Goal: Transaction & Acquisition: Purchase product/service

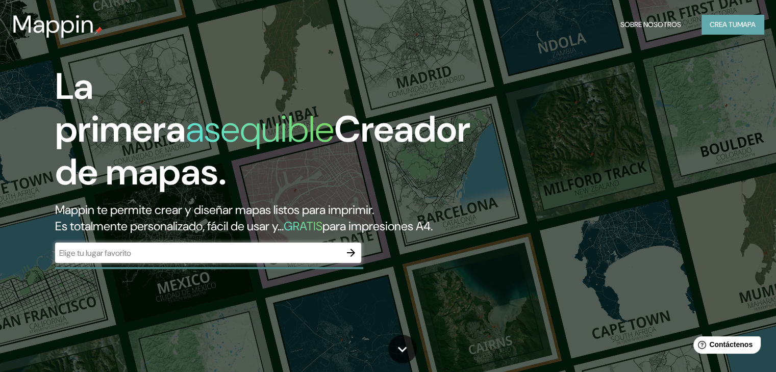
click at [730, 23] on font "Crea tu" at bounding box center [724, 24] width 28 height 9
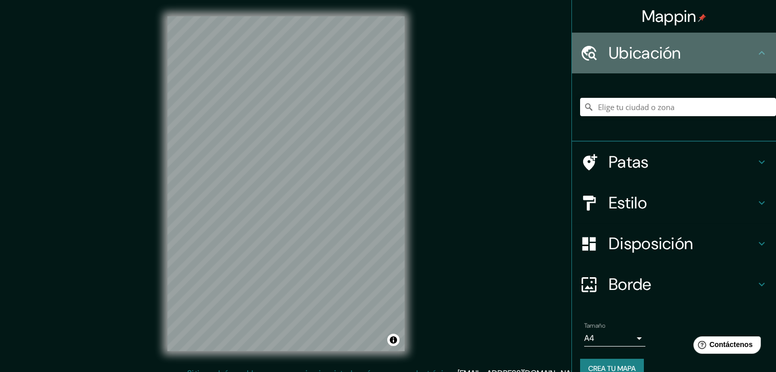
click at [683, 51] on h4 "Ubicación" at bounding box center [682, 53] width 147 height 20
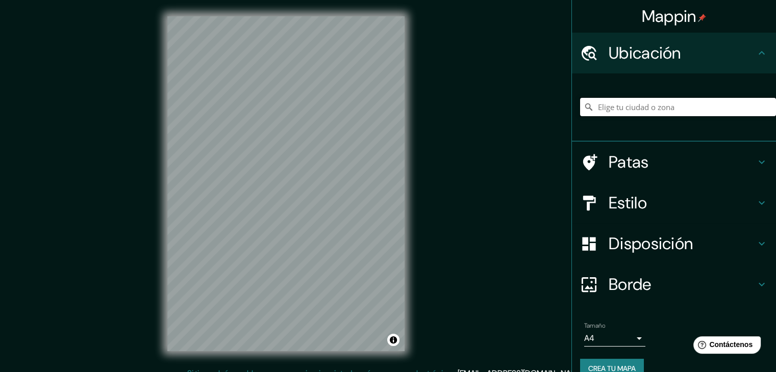
click at [657, 110] on input "Elige tu ciudad o zona" at bounding box center [678, 107] width 196 height 18
type input "Piura, [GEOGRAPHIC_DATA], [GEOGRAPHIC_DATA]"
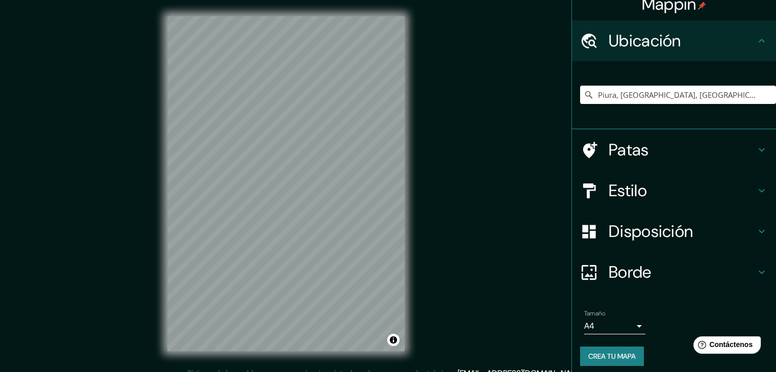
scroll to position [18, 0]
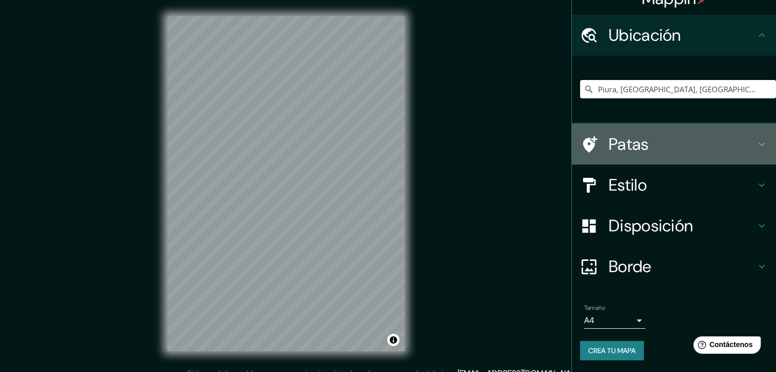
click at [681, 141] on h4 "Patas" at bounding box center [682, 144] width 147 height 20
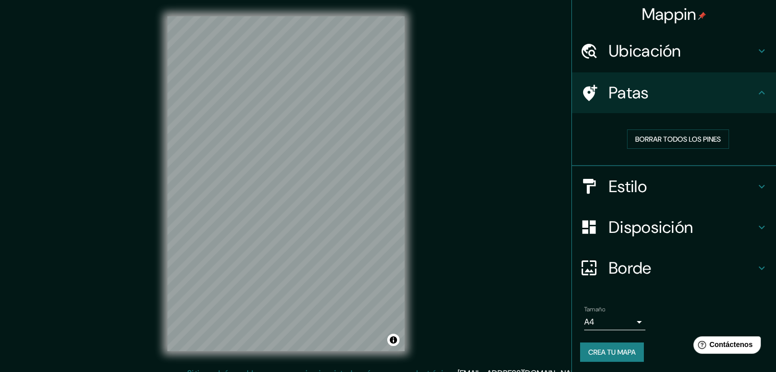
scroll to position [3, 0]
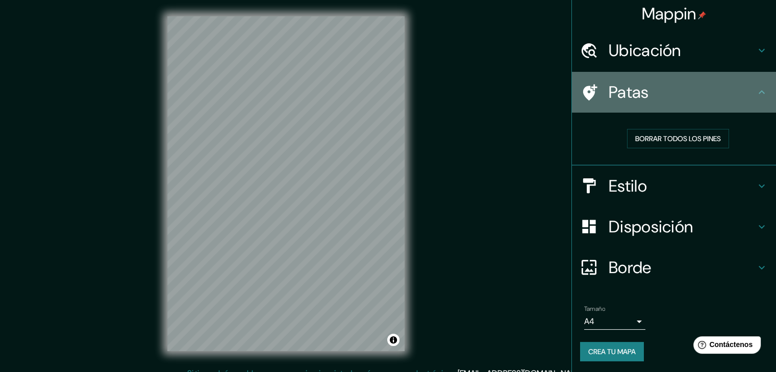
click at [712, 92] on h4 "Patas" at bounding box center [682, 92] width 147 height 20
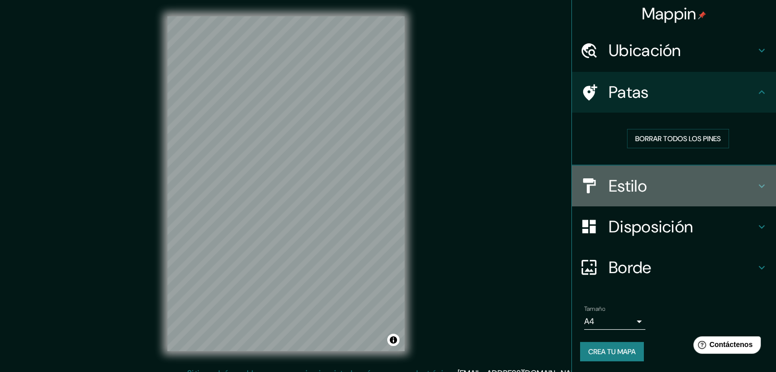
click at [719, 192] on h4 "Estilo" at bounding box center [682, 186] width 147 height 20
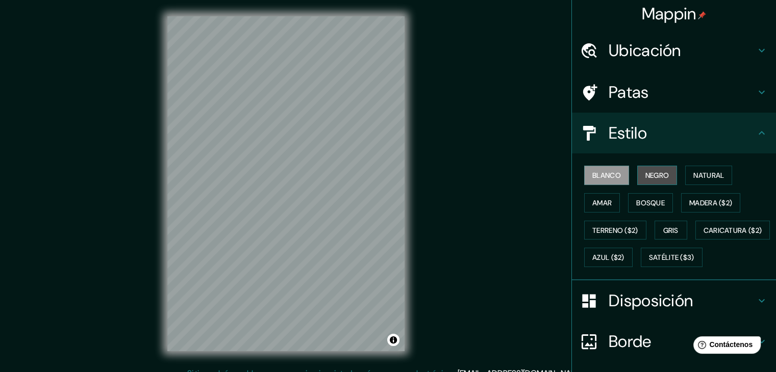
click at [657, 174] on font "Negro" at bounding box center [657, 175] width 24 height 9
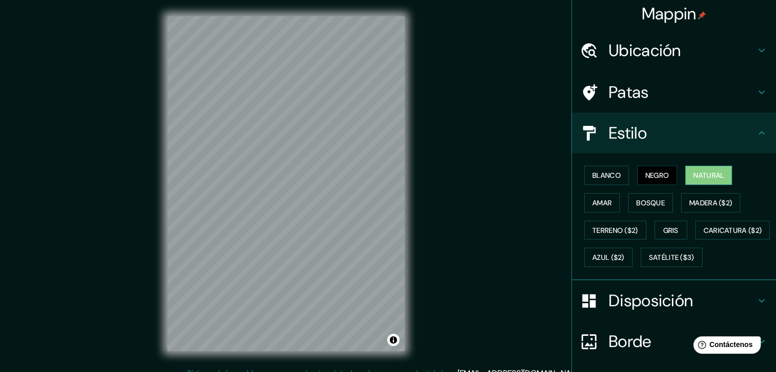
click at [719, 176] on font "Natural" at bounding box center [708, 175] width 31 height 9
click at [606, 203] on button "Amar" at bounding box center [602, 202] width 36 height 19
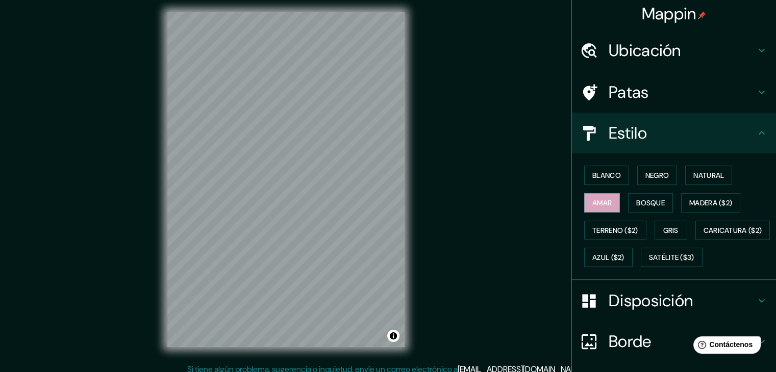
scroll to position [12, 0]
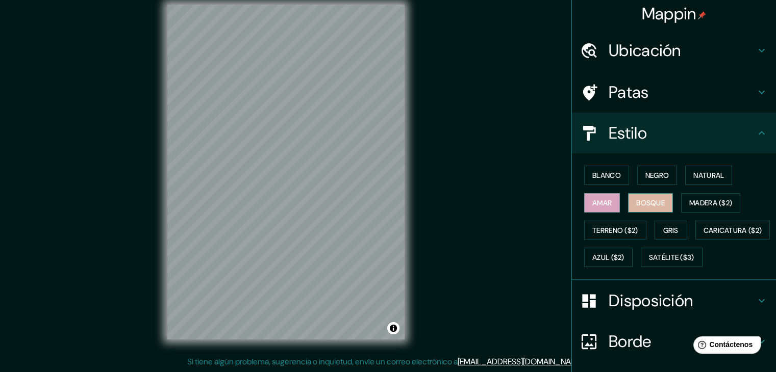
click at [645, 202] on font "Bosque" at bounding box center [650, 202] width 29 height 9
click at [605, 179] on font "Blanco" at bounding box center [606, 175] width 29 height 9
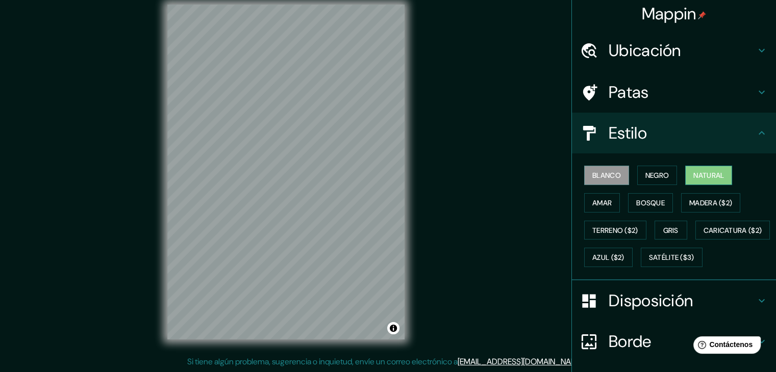
click at [713, 178] on font "Natural" at bounding box center [708, 175] width 31 height 9
click at [612, 228] on font "Terreno ($2)" at bounding box center [615, 230] width 46 height 9
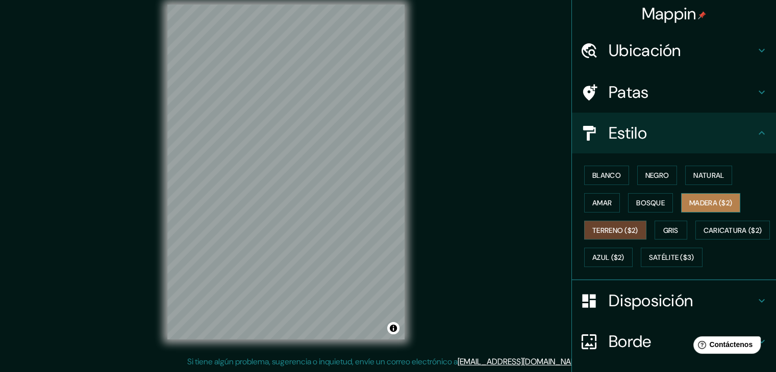
click at [702, 196] on font "Madera ($2)" at bounding box center [710, 202] width 43 height 13
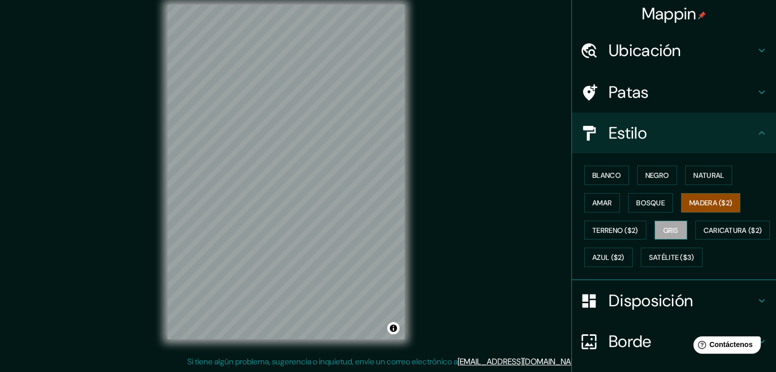
click at [663, 233] on font "Gris" at bounding box center [670, 230] width 15 height 9
click at [704, 235] on font "Caricatura ($2)" at bounding box center [733, 230] width 59 height 9
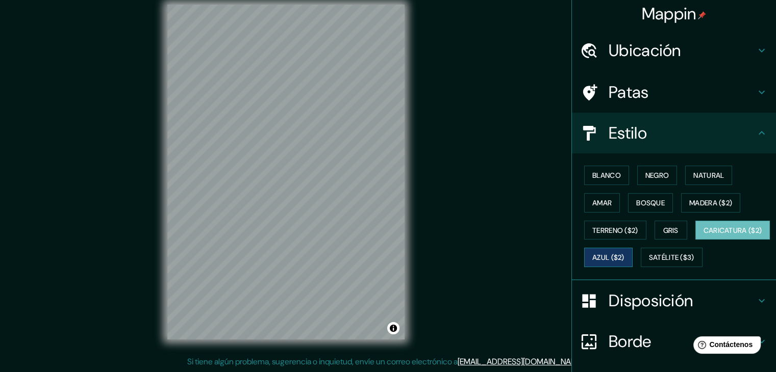
click at [624, 259] on font "Azul ($2)" at bounding box center [608, 258] width 32 height 9
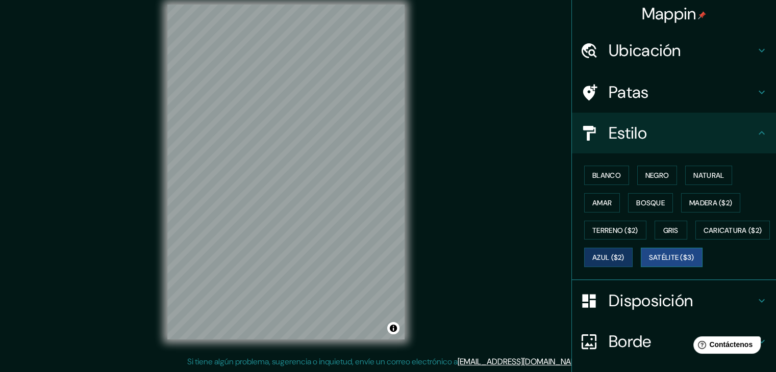
click at [649, 263] on font "Satélite ($3)" at bounding box center [671, 258] width 45 height 9
click at [714, 181] on button "Natural" at bounding box center [708, 175] width 47 height 19
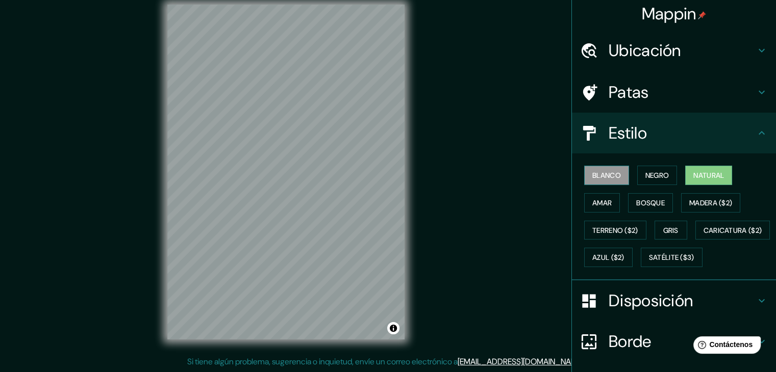
click at [612, 174] on font "Blanco" at bounding box center [606, 175] width 29 height 9
click at [659, 174] on font "Negro" at bounding box center [657, 175] width 24 height 9
click at [697, 173] on font "Natural" at bounding box center [708, 175] width 31 height 9
click at [598, 201] on font "Amar" at bounding box center [601, 202] width 19 height 9
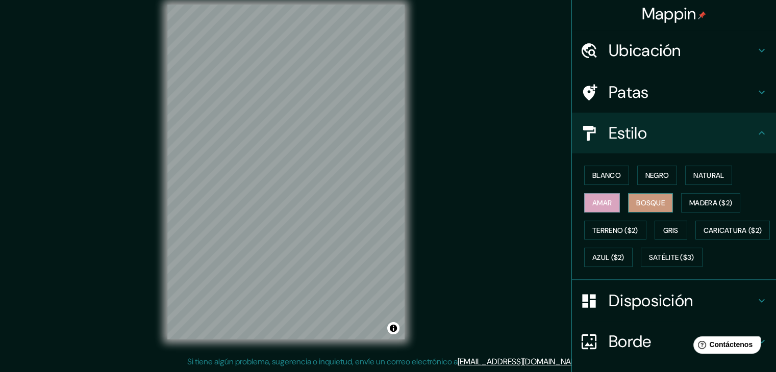
click at [640, 204] on font "Bosque" at bounding box center [650, 202] width 29 height 9
click at [710, 205] on font "Madera ($2)" at bounding box center [710, 202] width 43 height 9
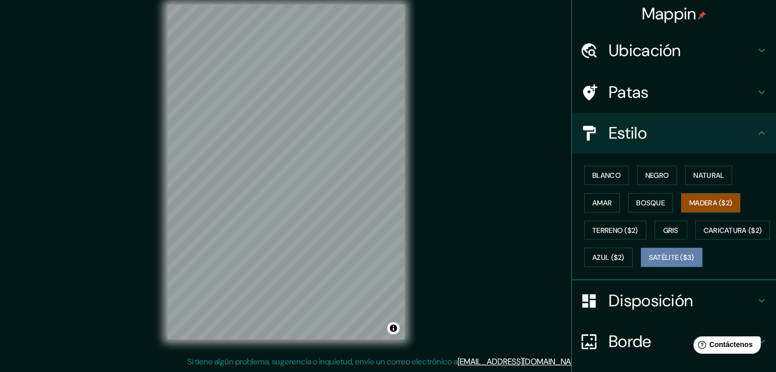
click at [641, 267] on button "Satélite ($3)" at bounding box center [672, 257] width 62 height 19
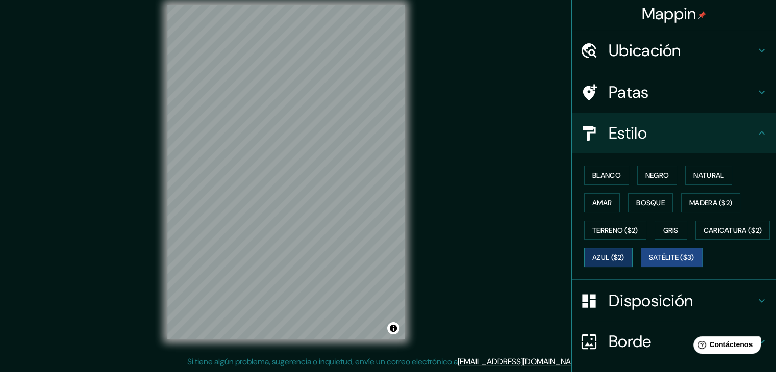
click at [624, 260] on font "Azul ($2)" at bounding box center [608, 258] width 32 height 9
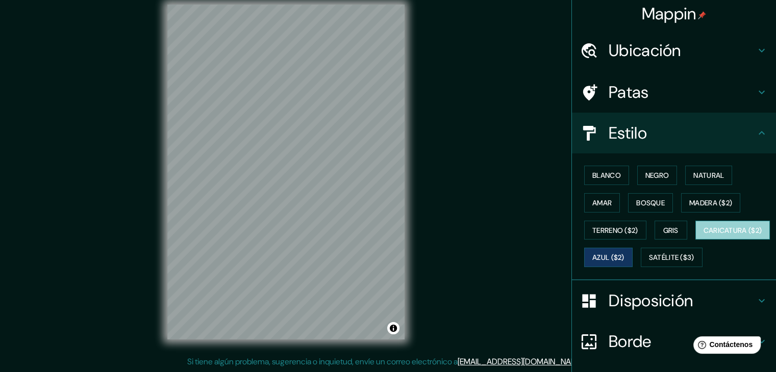
click at [695, 240] on button "Caricatura ($2)" at bounding box center [732, 230] width 75 height 19
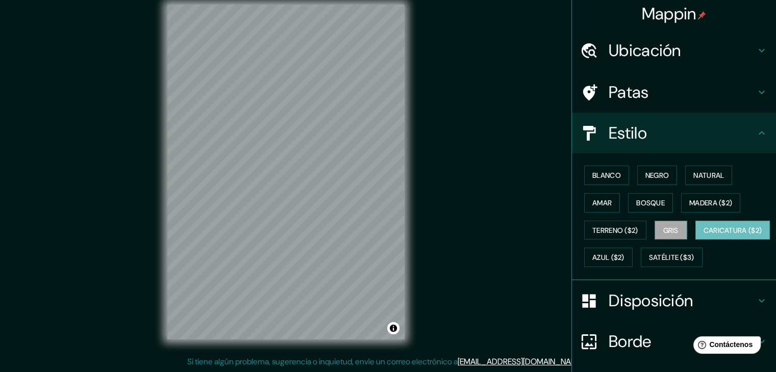
click at [663, 232] on font "Gris" at bounding box center [670, 230] width 15 height 9
click at [622, 233] on font "Terreno ($2)" at bounding box center [615, 230] width 46 height 9
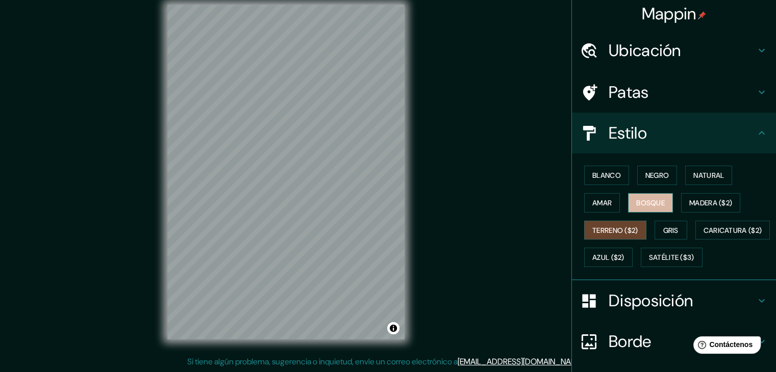
click at [653, 202] on font "Bosque" at bounding box center [650, 202] width 29 height 9
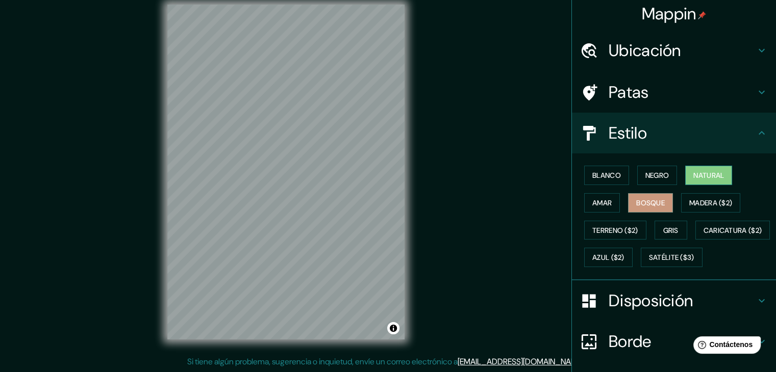
click at [693, 176] on font "Natural" at bounding box center [708, 175] width 31 height 9
click at [665, 175] on button "Negro" at bounding box center [657, 175] width 40 height 19
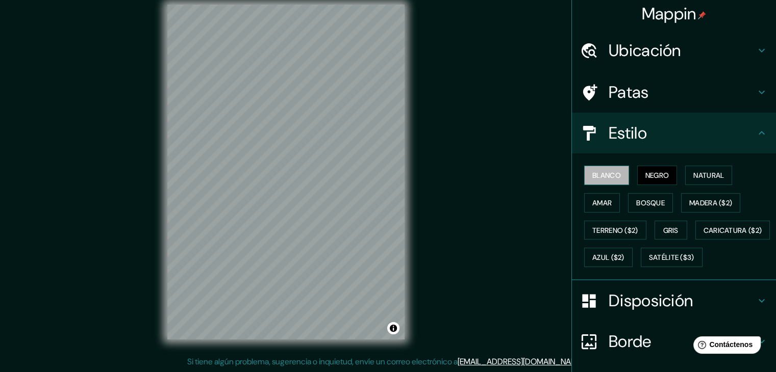
click at [596, 174] on font "Blanco" at bounding box center [606, 175] width 29 height 9
click at [706, 172] on font "Natural" at bounding box center [708, 175] width 31 height 9
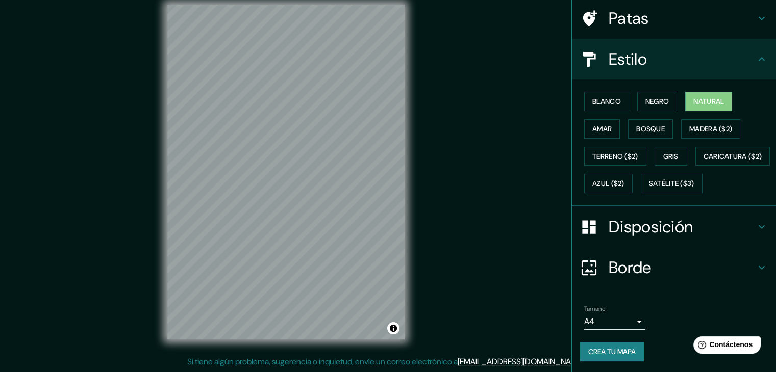
scroll to position [103, 0]
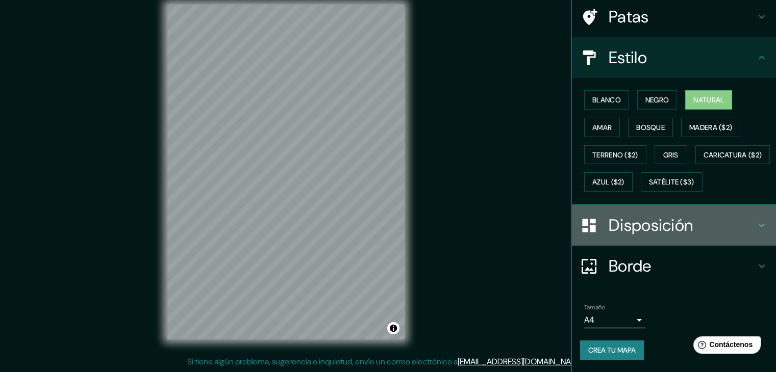
click at [674, 231] on font "Disposición" at bounding box center [651, 225] width 84 height 21
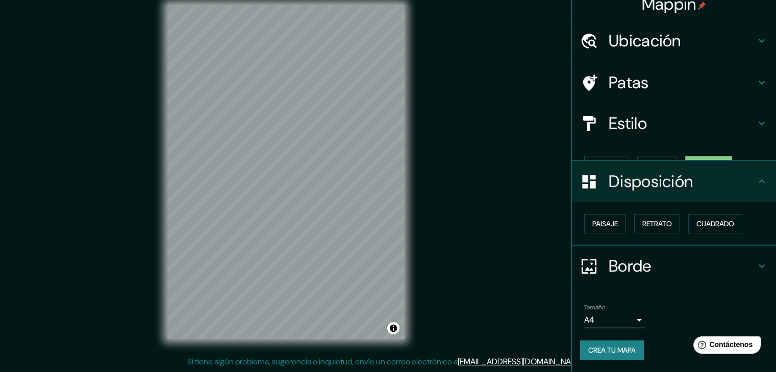
scroll to position [0, 0]
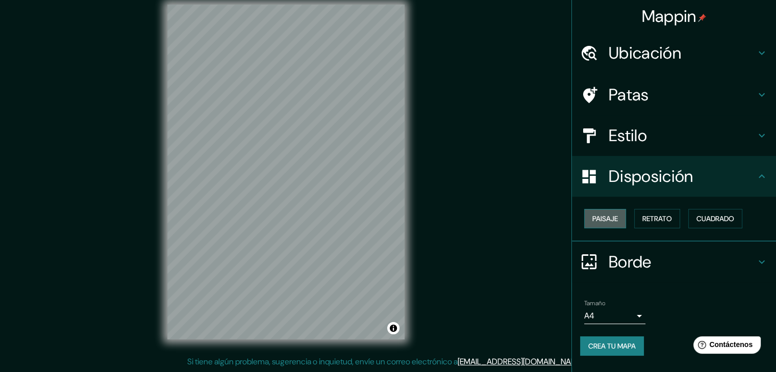
click at [604, 221] on font "Paisaje" at bounding box center [605, 218] width 26 height 9
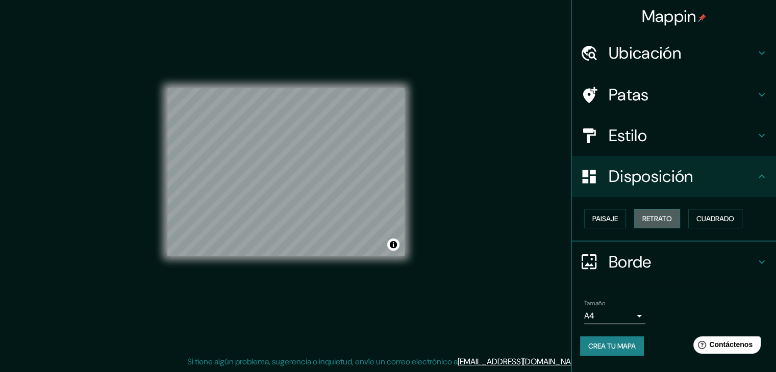
click at [671, 217] on font "Retrato" at bounding box center [657, 218] width 30 height 9
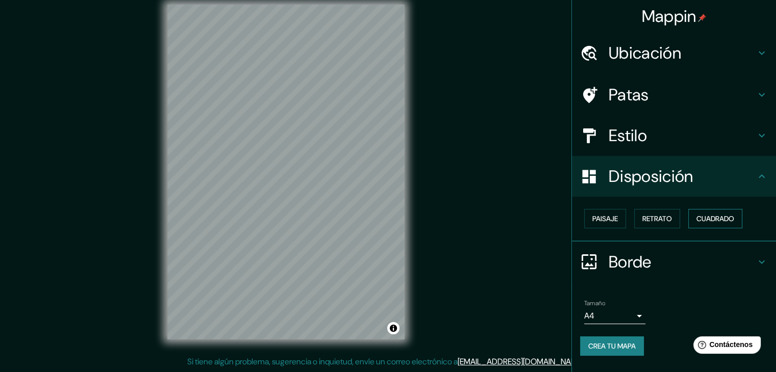
click at [710, 221] on font "Cuadrado" at bounding box center [715, 218] width 38 height 9
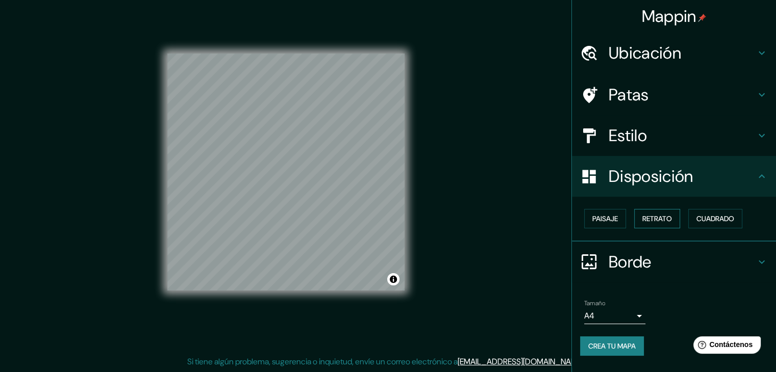
click at [669, 220] on font "Retrato" at bounding box center [657, 218] width 30 height 9
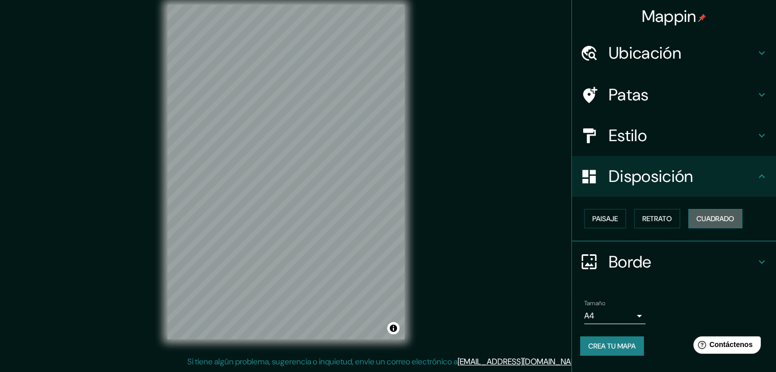
click at [716, 215] on font "Cuadrado" at bounding box center [715, 218] width 38 height 9
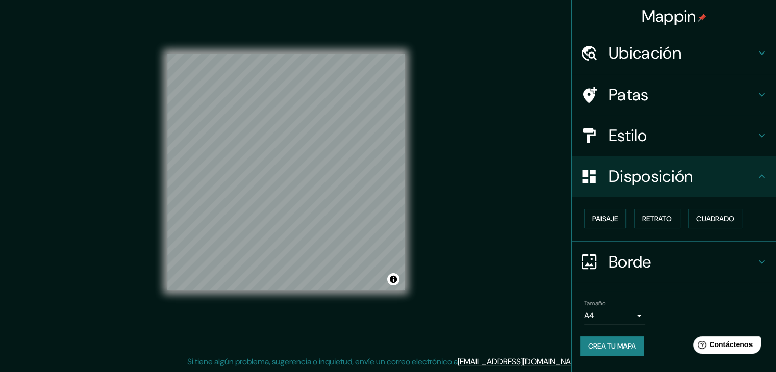
click at [655, 270] on h4 "Borde" at bounding box center [682, 262] width 147 height 20
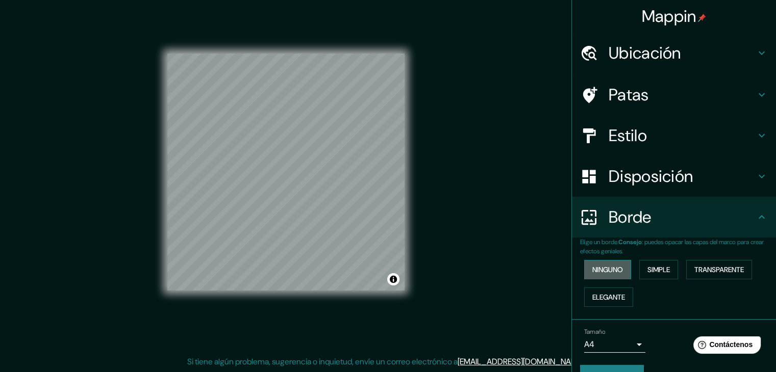
click at [607, 267] on font "Ninguno" at bounding box center [607, 269] width 31 height 9
click at [664, 268] on font "Simple" at bounding box center [658, 269] width 22 height 9
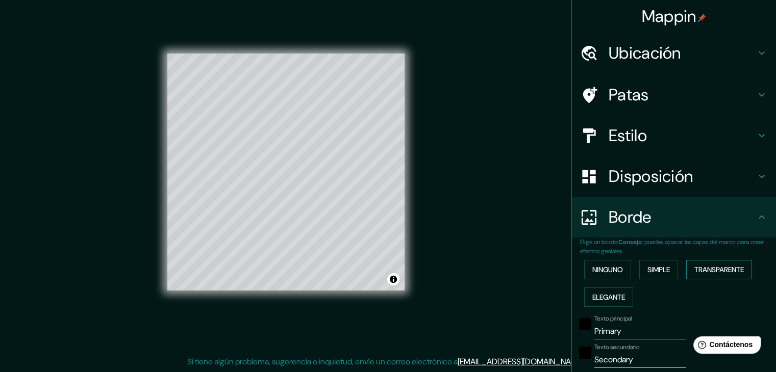
click at [722, 272] on font "Transparente" at bounding box center [718, 269] width 49 height 9
click at [603, 302] on font "Elegante" at bounding box center [608, 297] width 33 height 13
click at [607, 263] on font "Ninguno" at bounding box center [607, 269] width 31 height 13
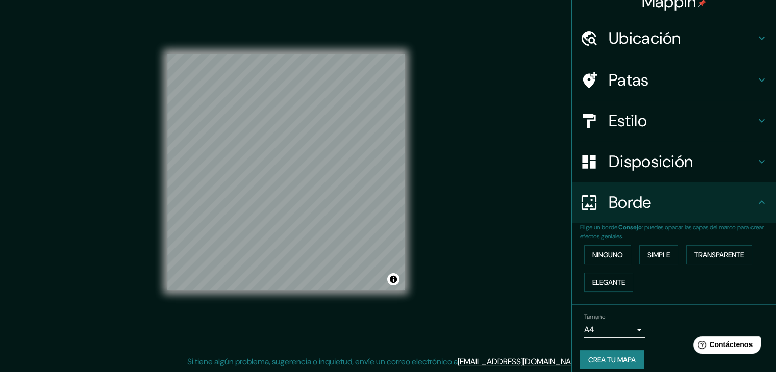
scroll to position [23, 0]
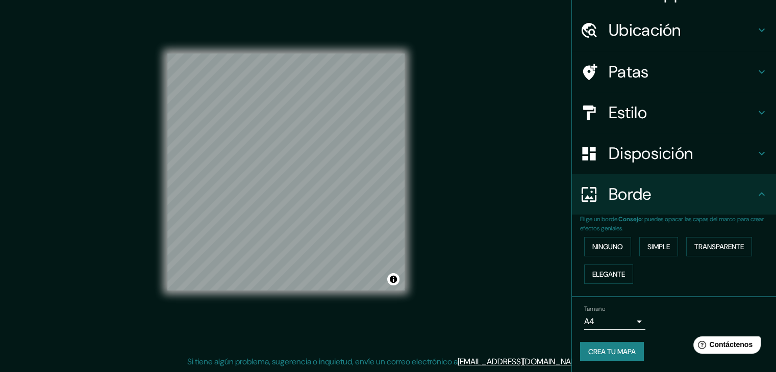
click at [624, 323] on body "Mappin Ubicación Piura, Departamento de Piura, Perú Piura Departamento de Piura…" at bounding box center [388, 174] width 776 height 372
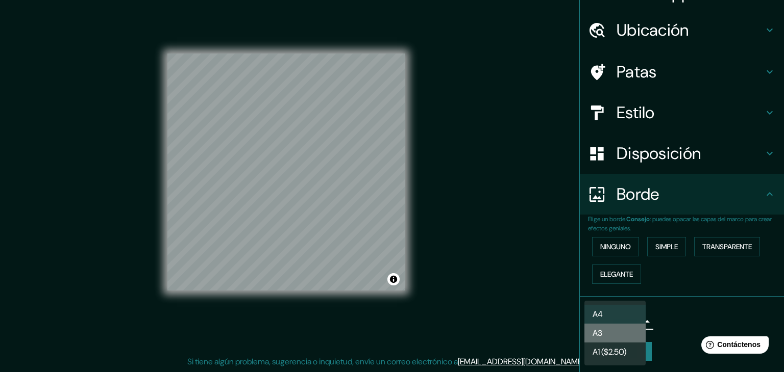
click at [631, 338] on li "A3" at bounding box center [614, 333] width 61 height 19
type input "a4"
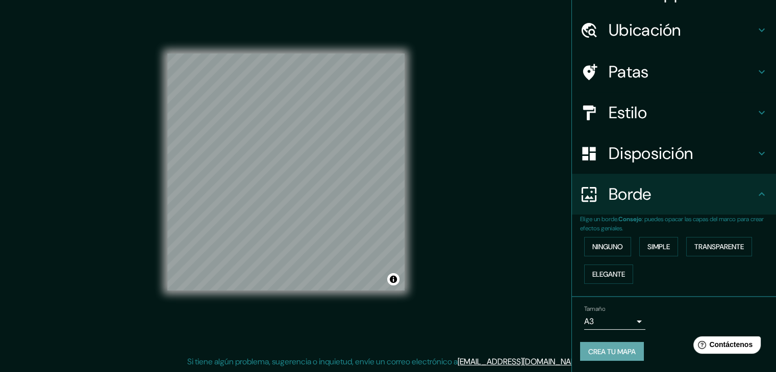
click at [622, 352] on font "Crea tu mapa" at bounding box center [611, 351] width 47 height 9
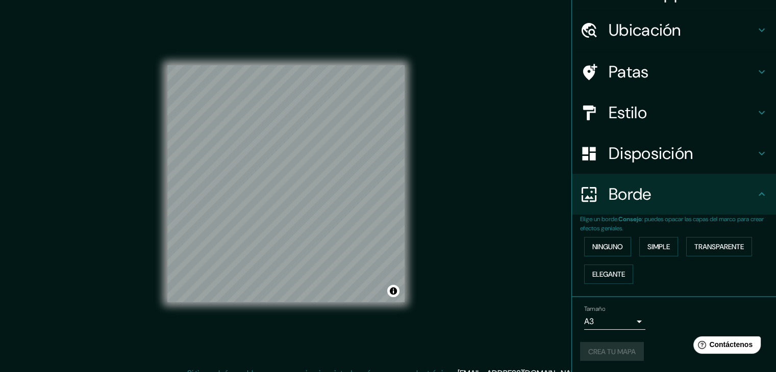
click at [628, 358] on div "Crea tu mapa" at bounding box center [674, 351] width 188 height 19
drag, startPoint x: 347, startPoint y: 180, endPoint x: 346, endPoint y: 175, distance: 5.3
click at [346, 175] on div at bounding box center [343, 178] width 8 height 8
click at [343, 174] on div at bounding box center [343, 178] width 8 height 8
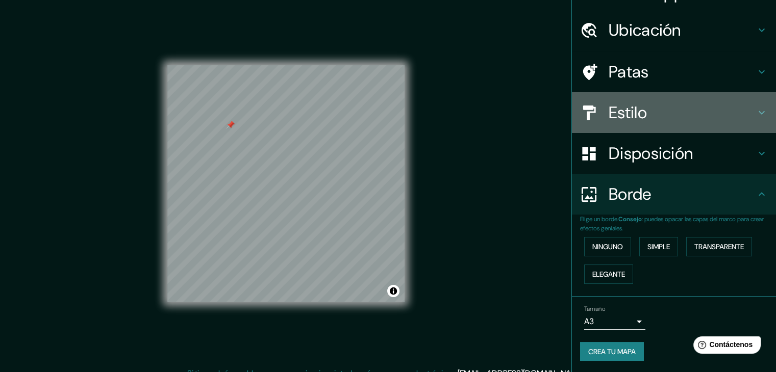
click at [694, 117] on h4 "Estilo" at bounding box center [682, 113] width 147 height 20
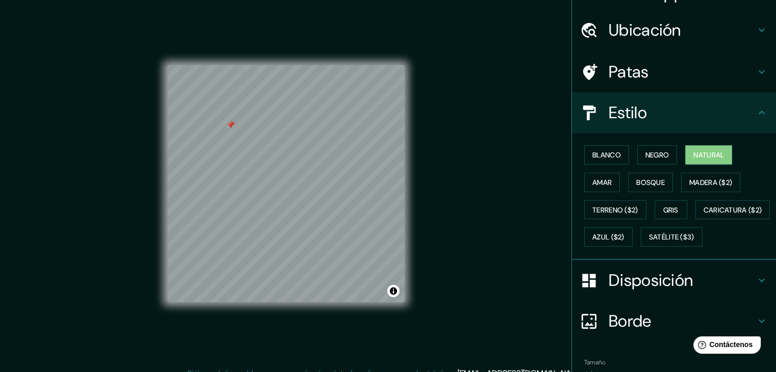
click at [694, 117] on h4 "Estilo" at bounding box center [682, 113] width 147 height 20
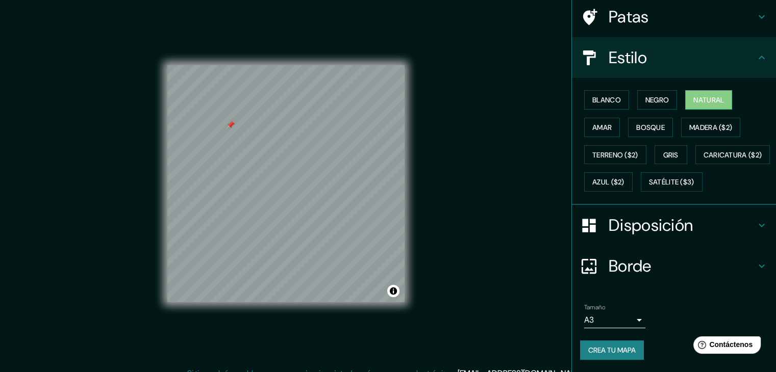
scroll to position [12, 0]
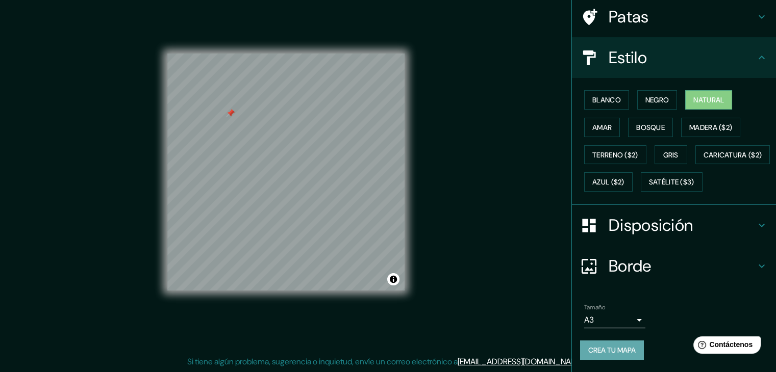
click at [607, 351] on font "Crea tu mapa" at bounding box center [611, 350] width 47 height 9
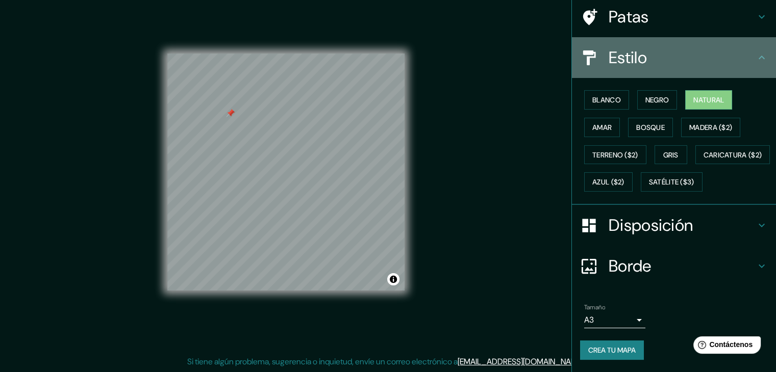
click at [748, 37] on div "Estilo" at bounding box center [674, 57] width 204 height 41
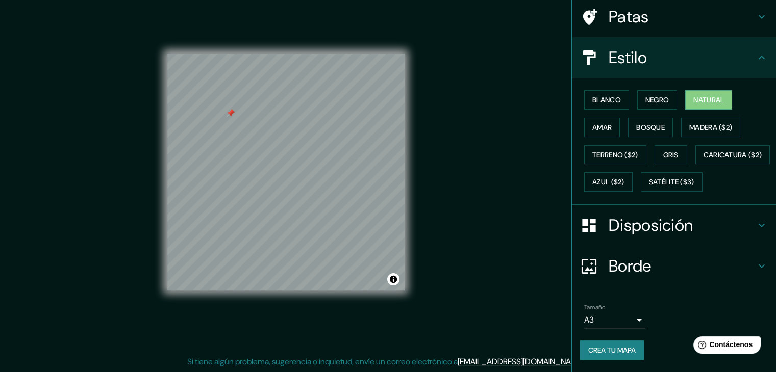
click at [737, 226] on h4 "Disposición" at bounding box center [682, 225] width 147 height 20
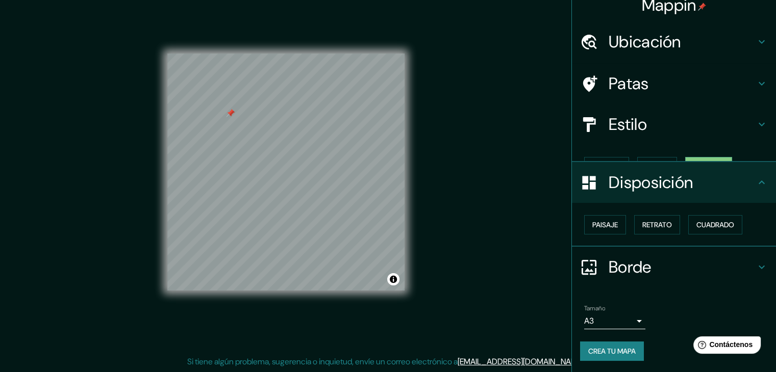
scroll to position [0, 0]
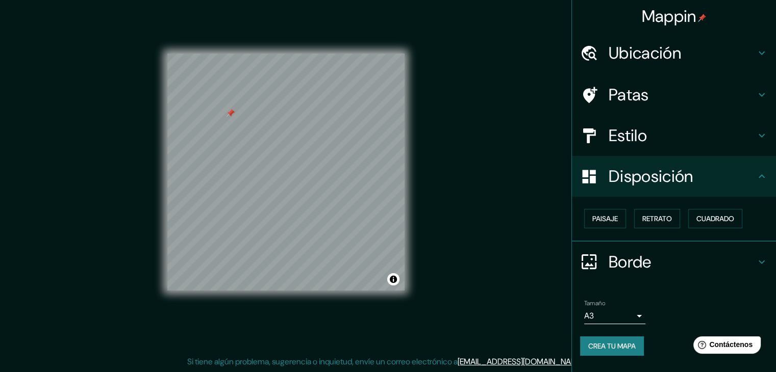
click at [764, 258] on icon at bounding box center [762, 262] width 12 height 12
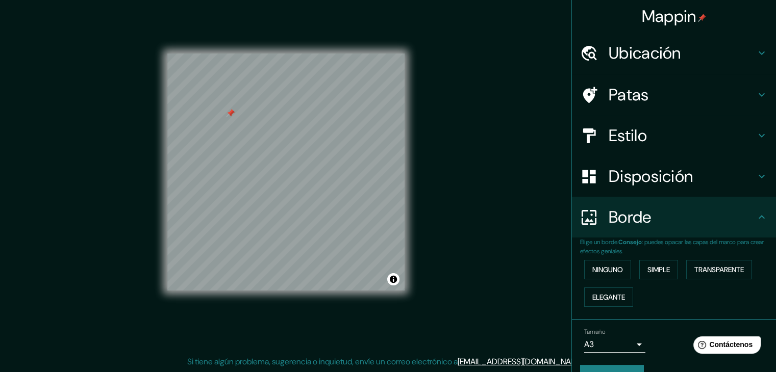
click at [757, 225] on div "Borde" at bounding box center [674, 217] width 204 height 41
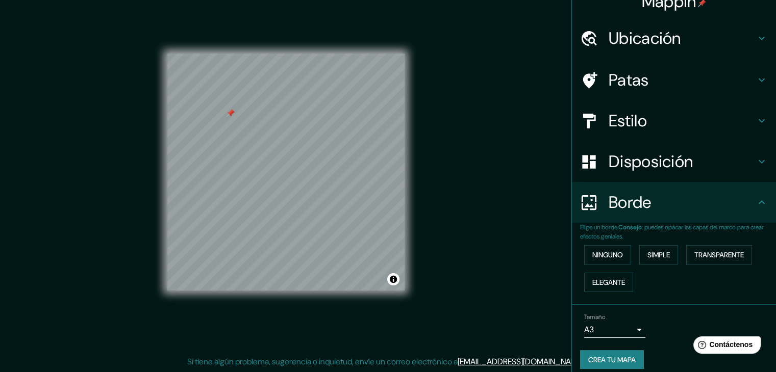
scroll to position [23, 0]
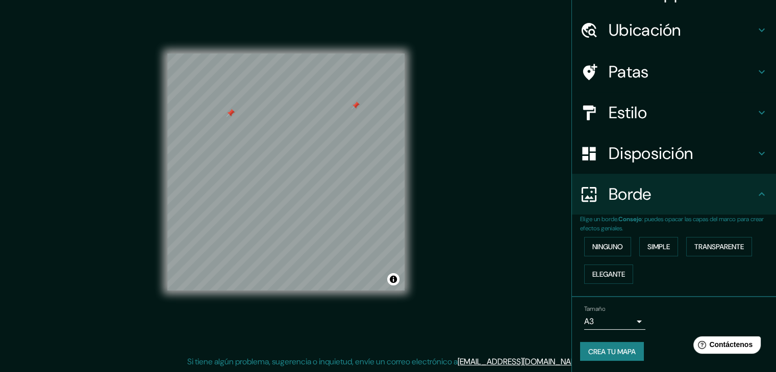
click at [356, 107] on div at bounding box center [356, 106] width 8 height 8
click at [351, 106] on div at bounding box center [351, 105] width 8 height 8
click at [463, 211] on div "Mappin Ubicación Piura, Departamento de Piura, Perú Piura Departamento de Piura…" at bounding box center [388, 180] width 776 height 384
click at [612, 345] on font "Crea tu mapa" at bounding box center [611, 351] width 47 height 13
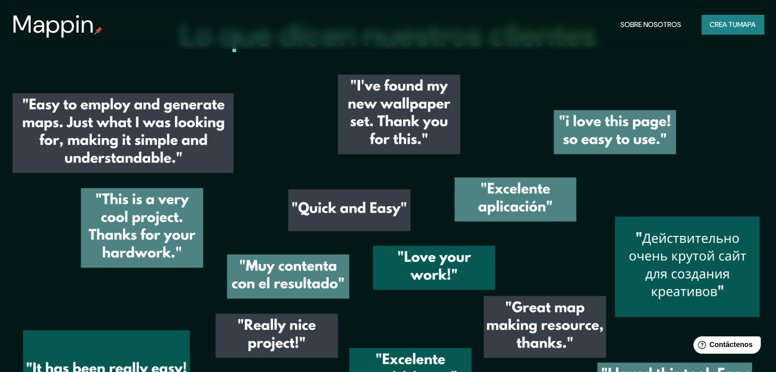
scroll to position [1065, 0]
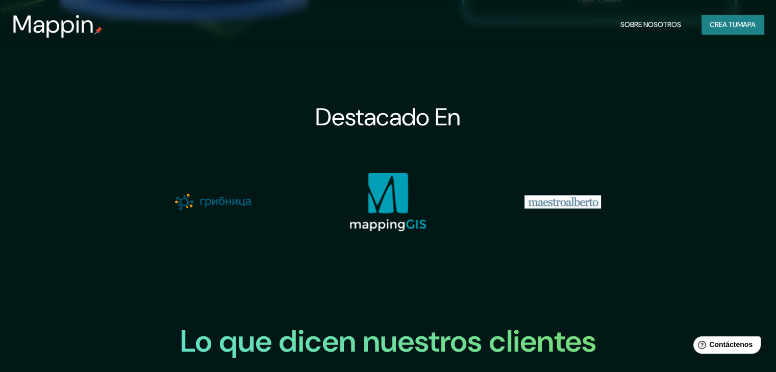
drag, startPoint x: 735, startPoint y: 14, endPoint x: 735, endPoint y: 20, distance: 6.1
click at [735, 16] on div "Mappin Sobre nosotros Crea tu mapa" at bounding box center [388, 24] width 776 height 33
click at [735, 21] on font "Crea tu" at bounding box center [724, 24] width 28 height 9
